Goal: Transaction & Acquisition: Purchase product/service

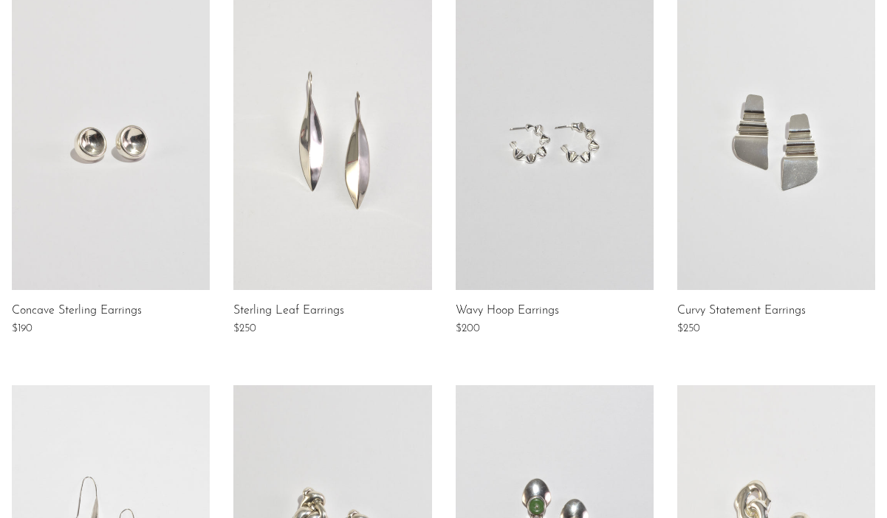
scroll to position [689, 0]
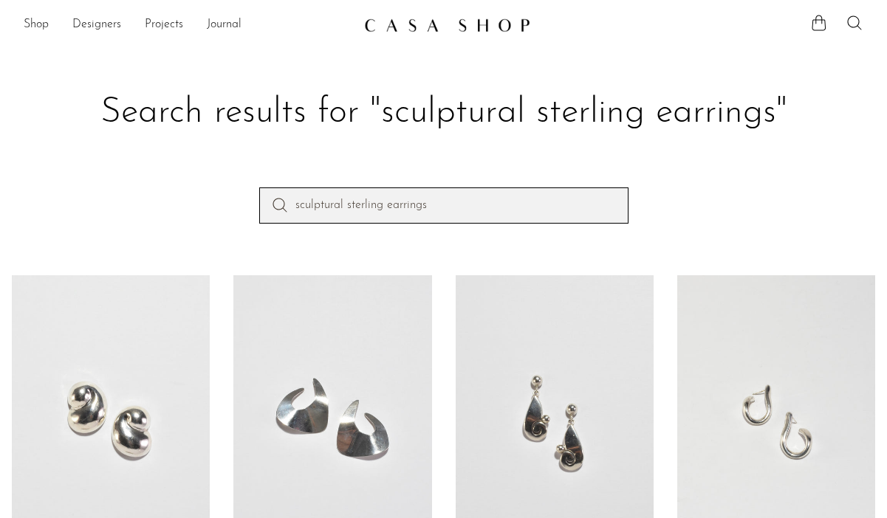
drag, startPoint x: 440, startPoint y: 211, endPoint x: 164, endPoint y: 126, distance: 289.2
type input "curvy statement earrings"
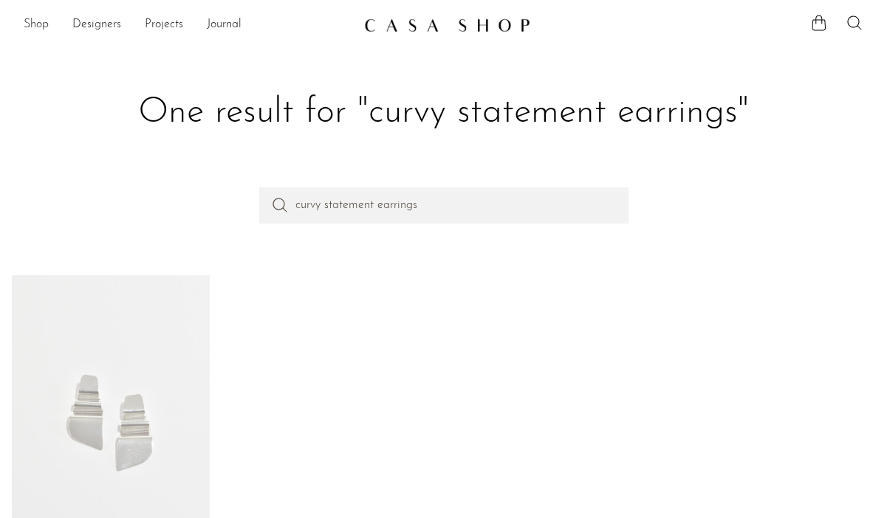
click at [27, 21] on link "Shop" at bounding box center [36, 25] width 25 height 19
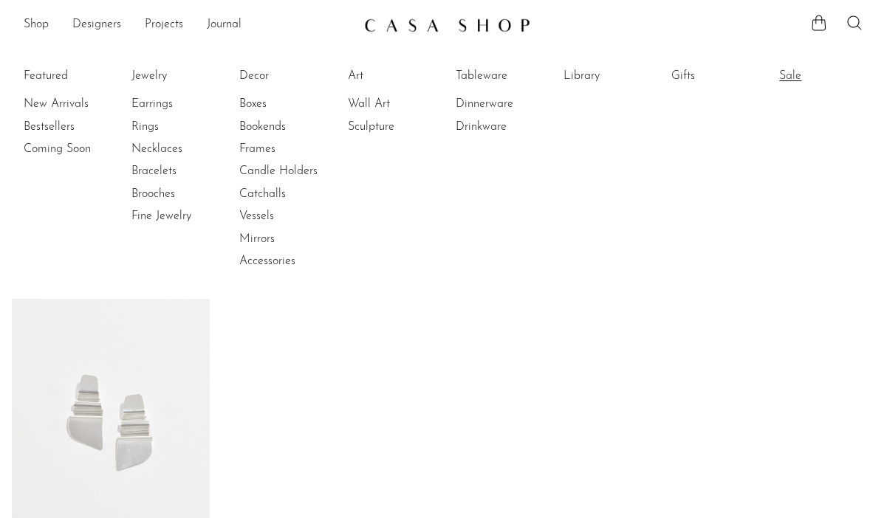
click at [793, 78] on link "Sale" at bounding box center [834, 76] width 111 height 16
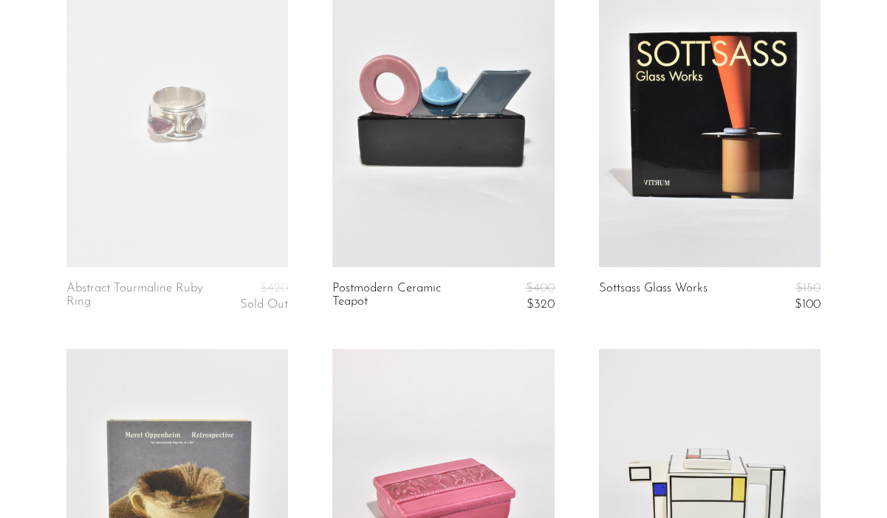
scroll to position [4102, 0]
